Goal: Task Accomplishment & Management: Use online tool/utility

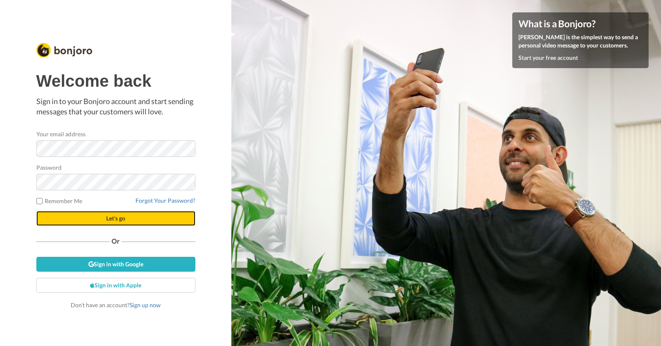
click at [119, 220] on span "Let's go" at bounding box center [115, 218] width 19 height 7
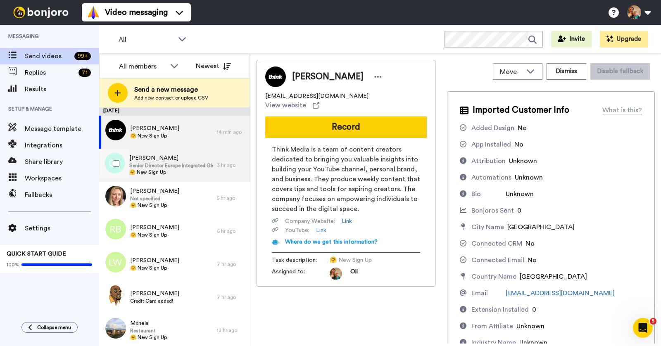
click at [167, 171] on span "🤗 New Sign Up" at bounding box center [170, 172] width 83 height 7
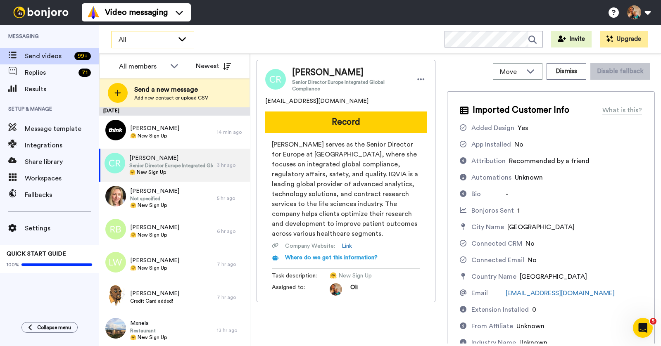
click at [146, 43] on span "All" at bounding box center [146, 40] width 55 height 10
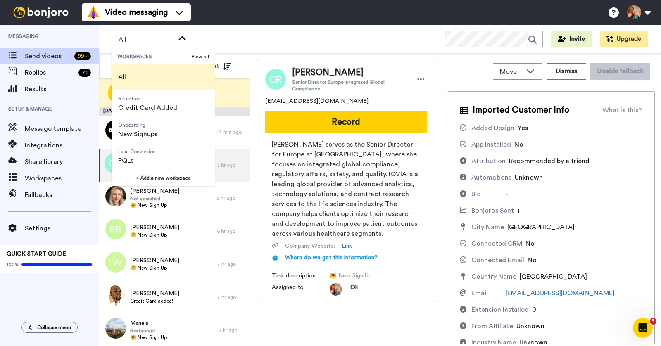
click at [266, 38] on div "All WORKSPACES View all All Retention Credit Card Added Onboarding New Signups …" at bounding box center [380, 39] width 562 height 29
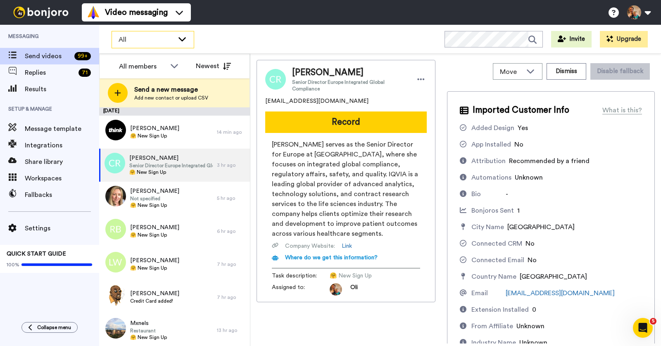
click at [162, 38] on span "All" at bounding box center [146, 40] width 55 height 10
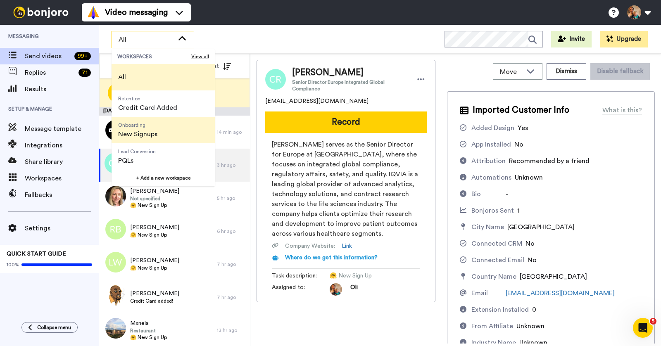
click at [161, 126] on span "Onboarding New Signups" at bounding box center [137, 130] width 52 height 26
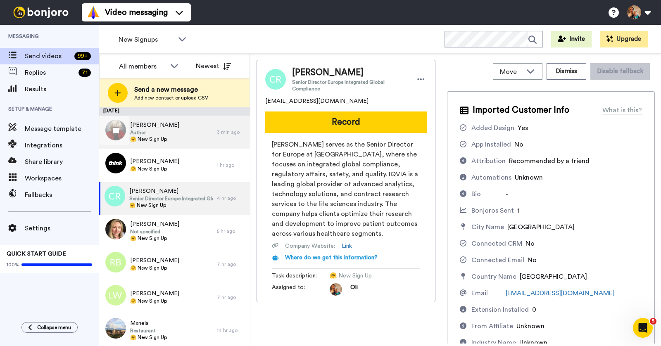
click at [183, 138] on div "[PERSON_NAME] Author 🤗 New Sign Up" at bounding box center [158, 132] width 118 height 33
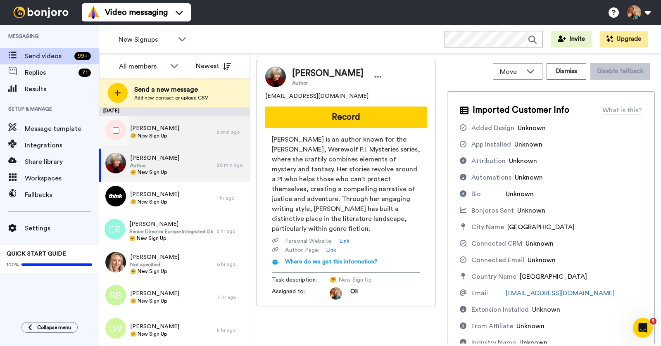
click at [184, 126] on div "[PERSON_NAME] 🤗 New Sign Up" at bounding box center [158, 132] width 118 height 33
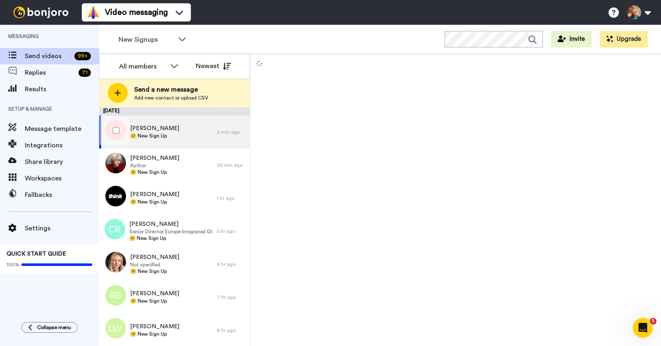
scroll to position [6, 0]
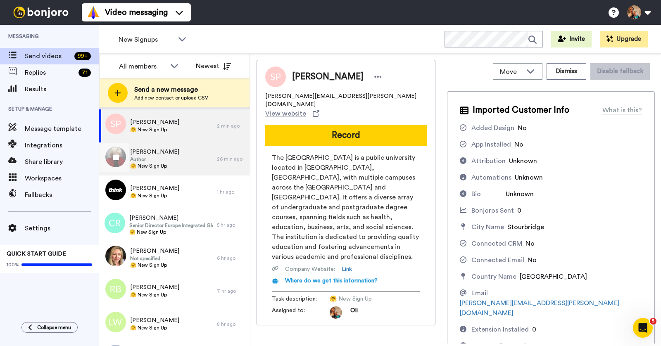
click at [171, 164] on div "[PERSON_NAME] Author 🤗 New Sign Up" at bounding box center [158, 158] width 118 height 33
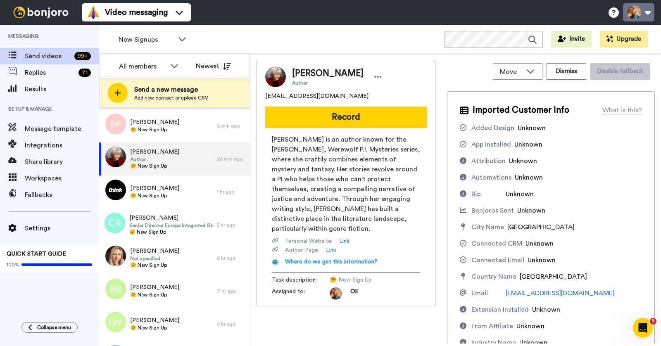
click at [644, 12] on button at bounding box center [638, 12] width 31 height 18
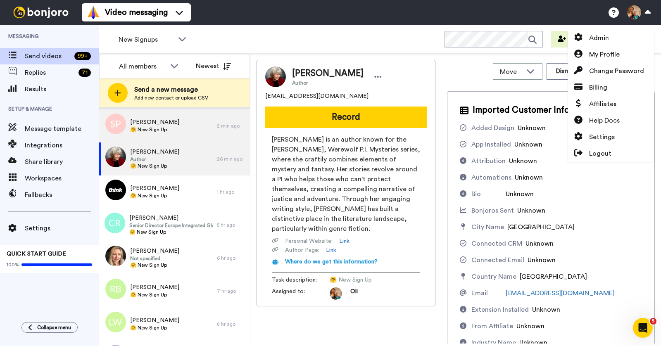
click at [190, 135] on div "[PERSON_NAME] 🤗 New Sign Up" at bounding box center [158, 125] width 118 height 33
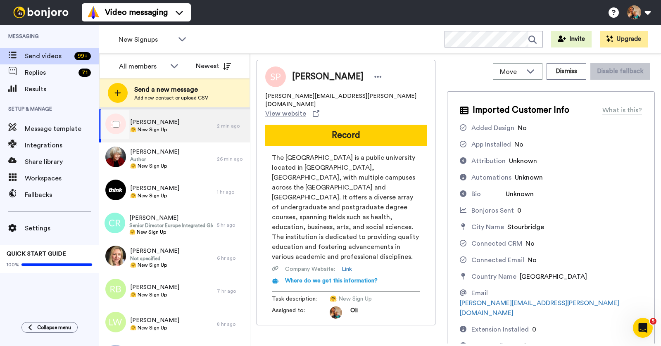
click at [190, 135] on div "[PERSON_NAME] 🤗 New Sign Up" at bounding box center [158, 125] width 118 height 33
